Goal: Communication & Community: Ask a question

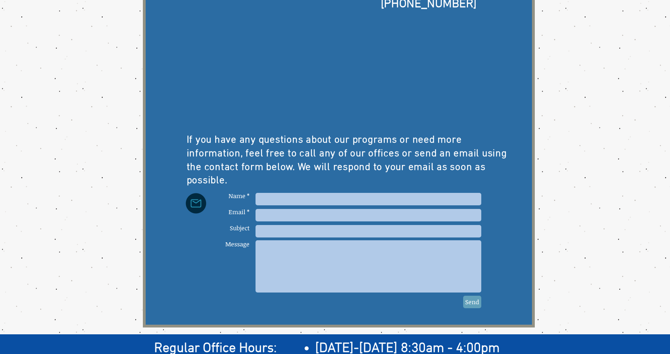
scroll to position [241, 0]
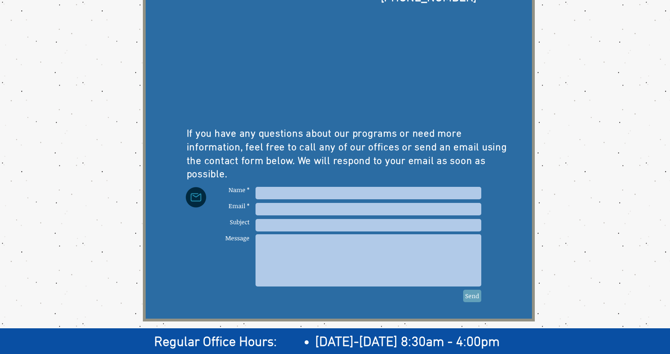
click at [303, 189] on input "main content" at bounding box center [368, 193] width 226 height 12
paste input "[PERSON_NAME]"
type input "[PERSON_NAME]"
click at [292, 203] on input "main content" at bounding box center [368, 209] width 226 height 12
paste input "[EMAIL_ADDRESS][DOMAIN_NAME]"
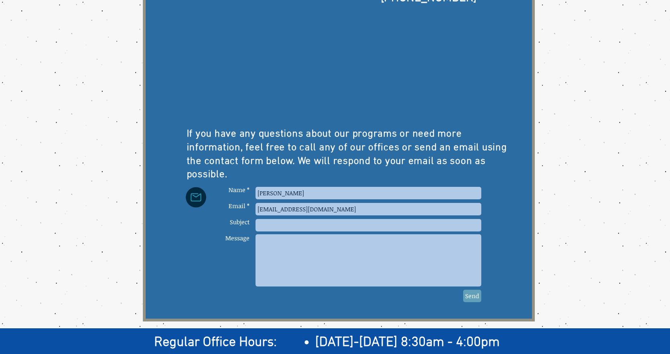
type input "[EMAIL_ADDRESS][DOMAIN_NAME]"
click at [290, 219] on input "main content" at bounding box center [368, 225] width 226 height 12
paste input "Hello from Renewed Computer Technology (RCT)"
type input "Hello from Renewed Computer Technology (RCT)"
click at [305, 244] on textarea "main content" at bounding box center [368, 260] width 226 height 52
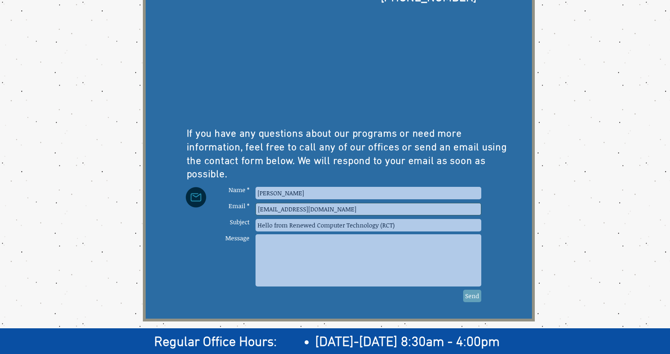
paste textarea "Lo ipsu do Sitametcons, adi E sedd eius Temp, i Utlaboree Doloremagn Aliq en Ad…"
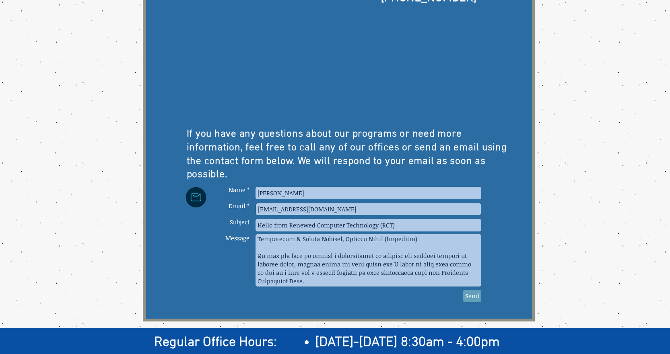
scroll to position [291, 0]
type textarea "Lo ipsu do Sitametcons, adi E sedd eius Temp, i Utlaboree Doloremagn Aliq en Ad…"
click at [471, 292] on span "Send" at bounding box center [472, 296] width 14 height 8
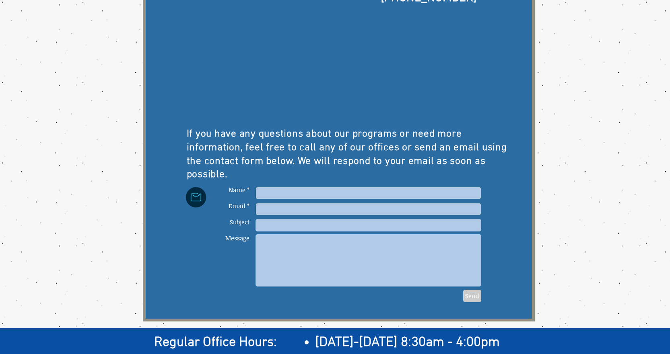
scroll to position [0, 0]
